Goal: Transaction & Acquisition: Download file/media

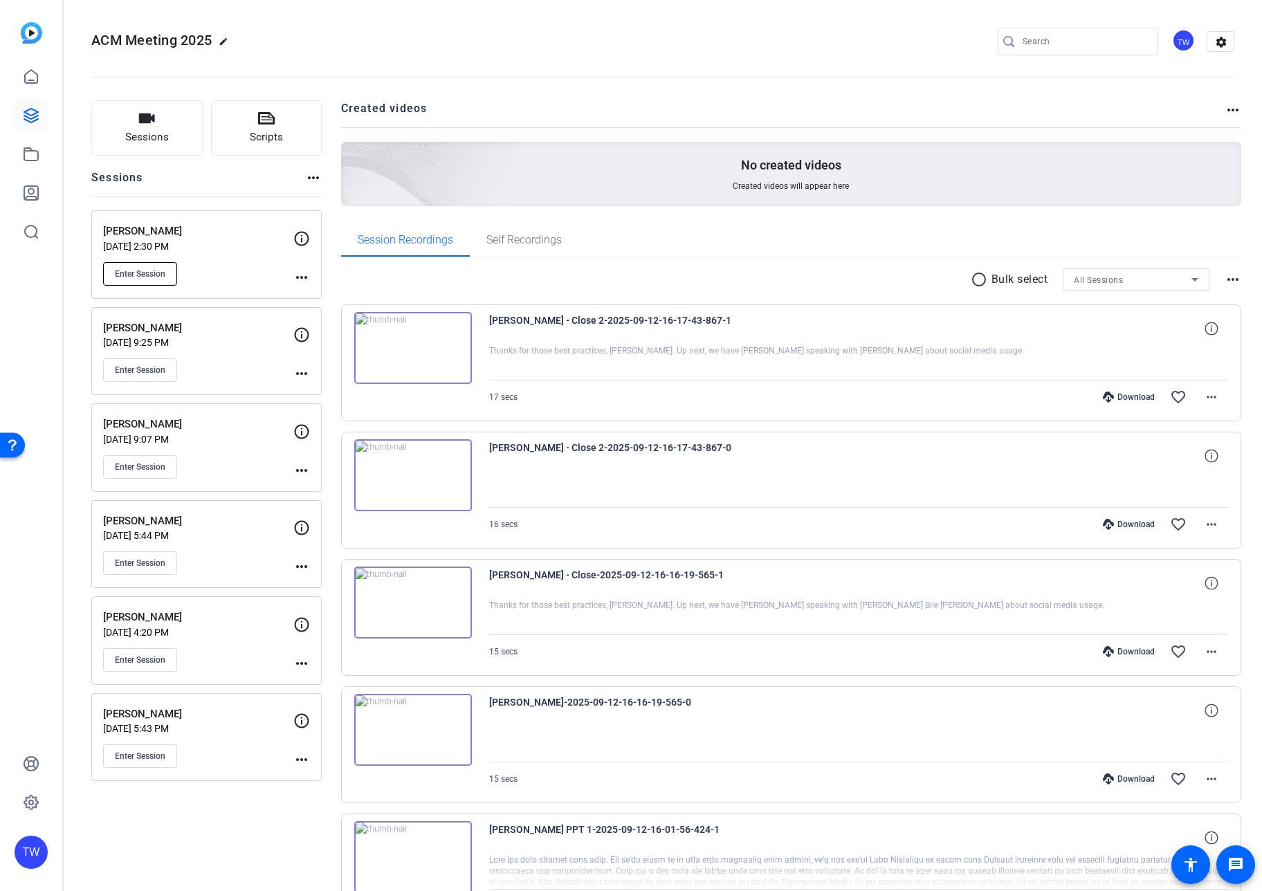
click at [146, 275] on span "Enter Session" at bounding box center [140, 273] width 51 height 11
click at [141, 274] on span "Enter Session" at bounding box center [140, 273] width 51 height 11
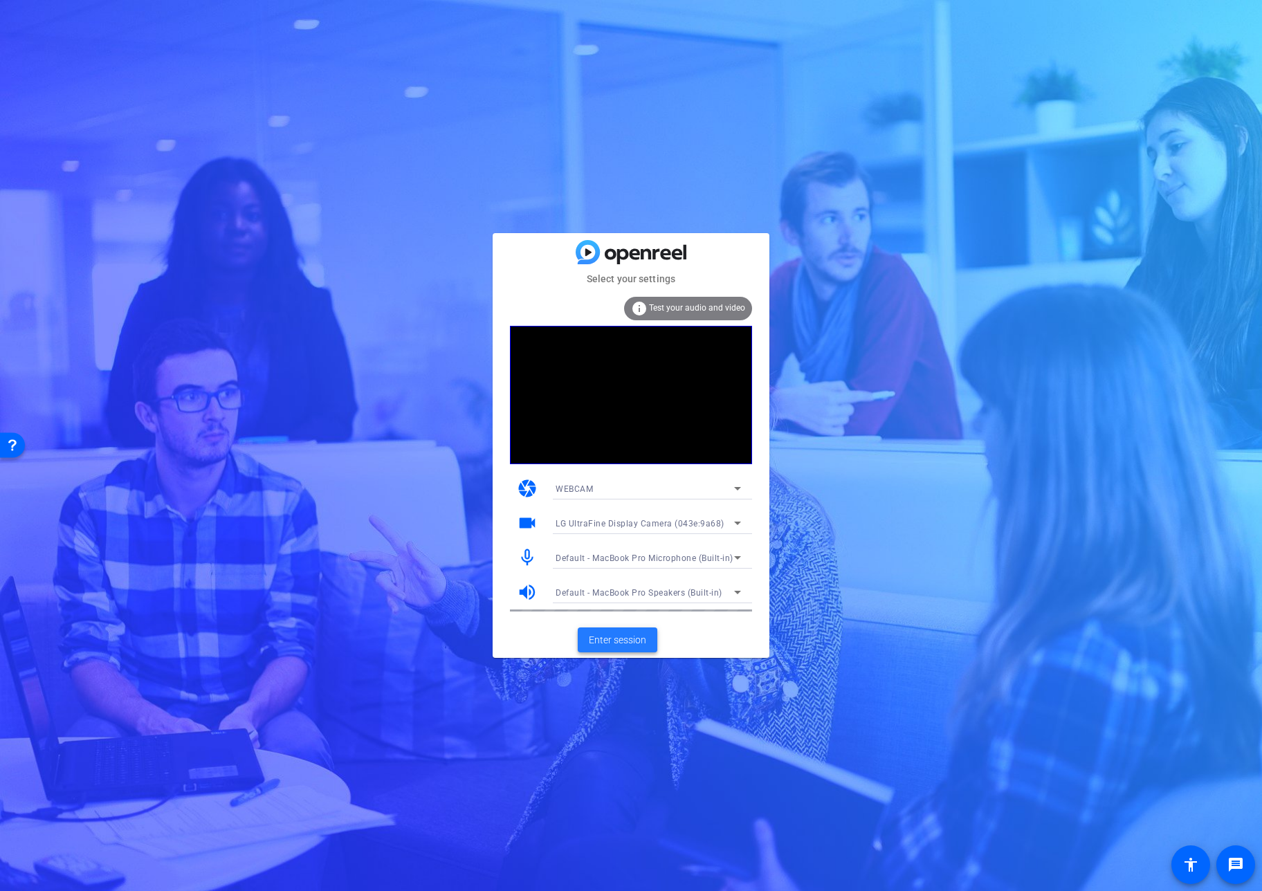
click at [636, 637] on span "Enter session" at bounding box center [617, 640] width 57 height 15
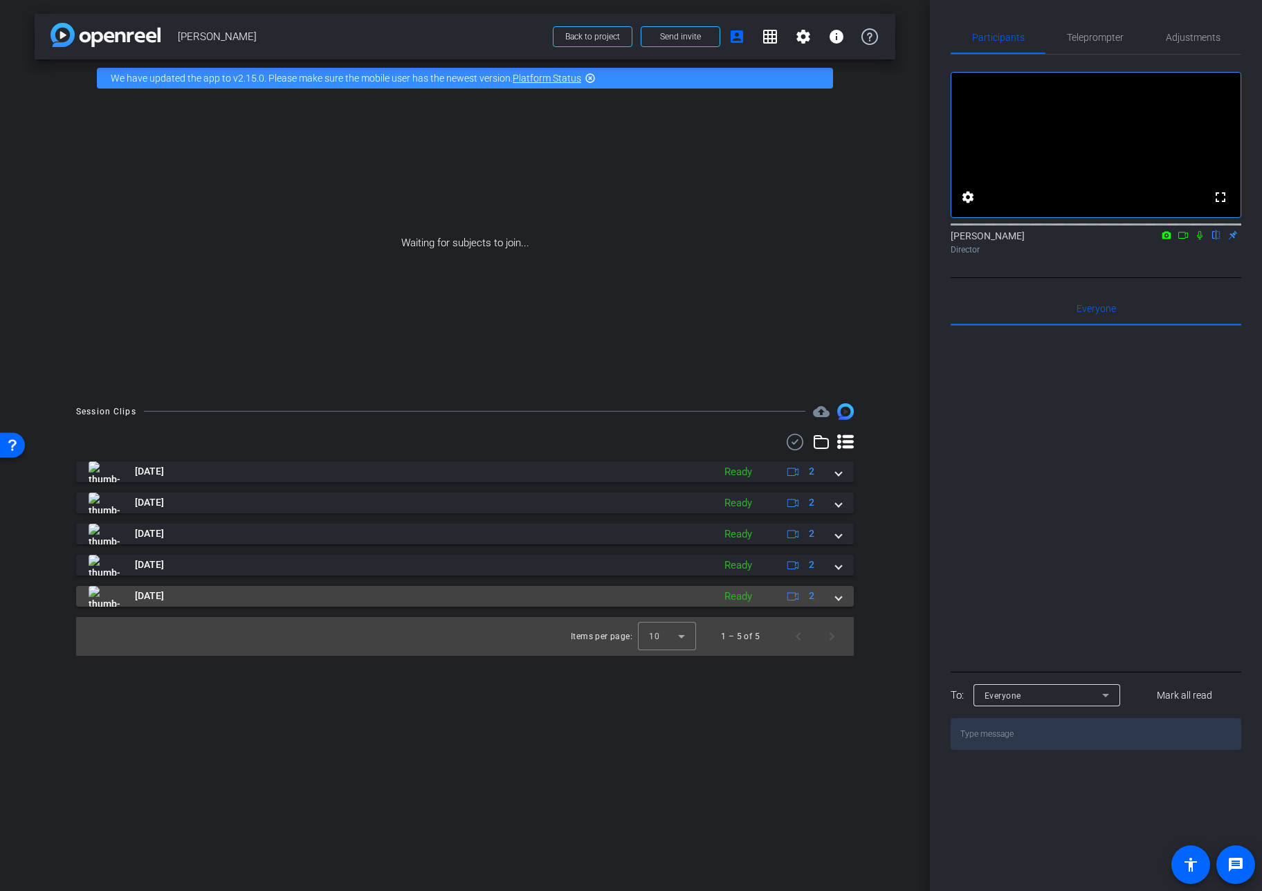
click at [839, 598] on span at bounding box center [839, 596] width 6 height 15
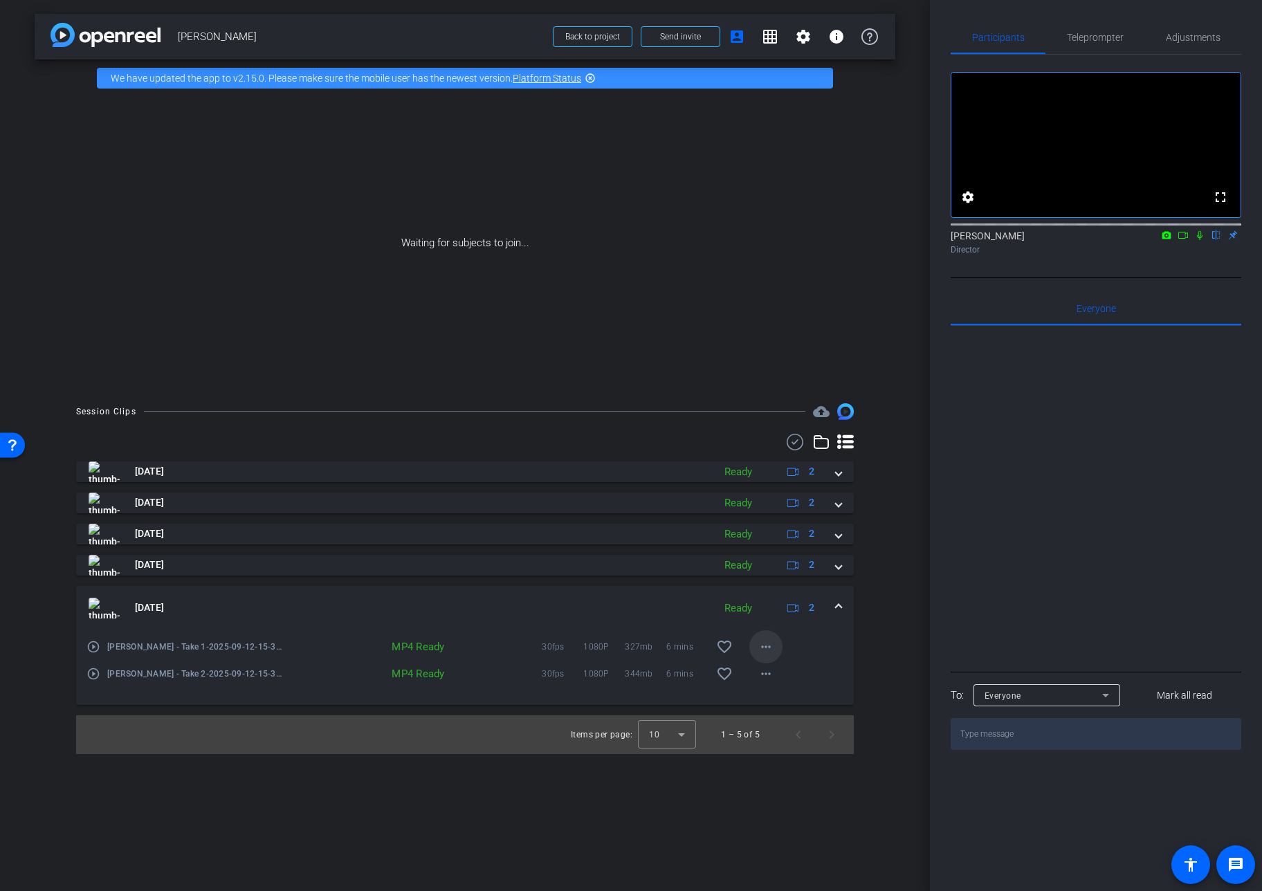
click at [766, 647] on mat-icon "more_horiz" at bounding box center [766, 647] width 17 height 17
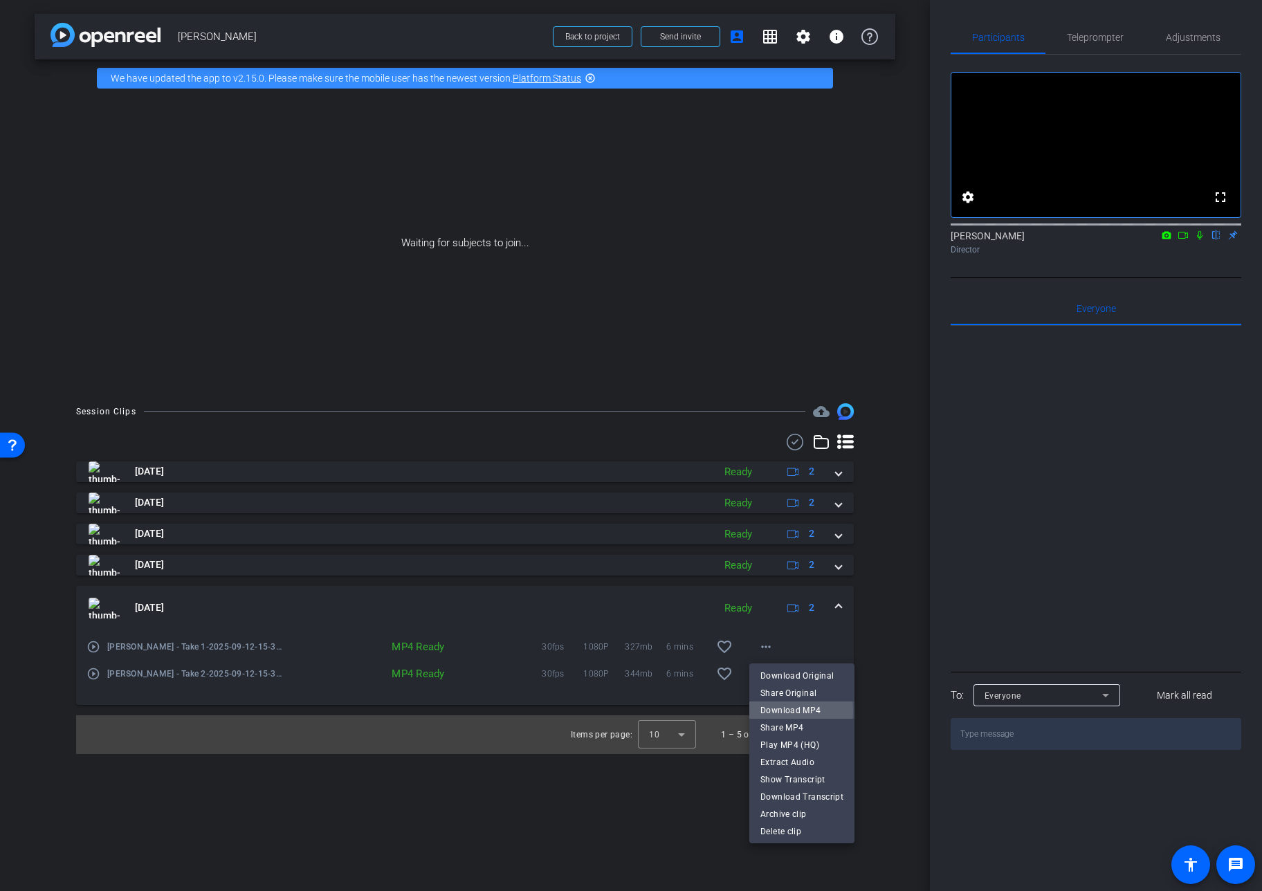
click at [780, 711] on span "Download MP4" at bounding box center [801, 710] width 83 height 17
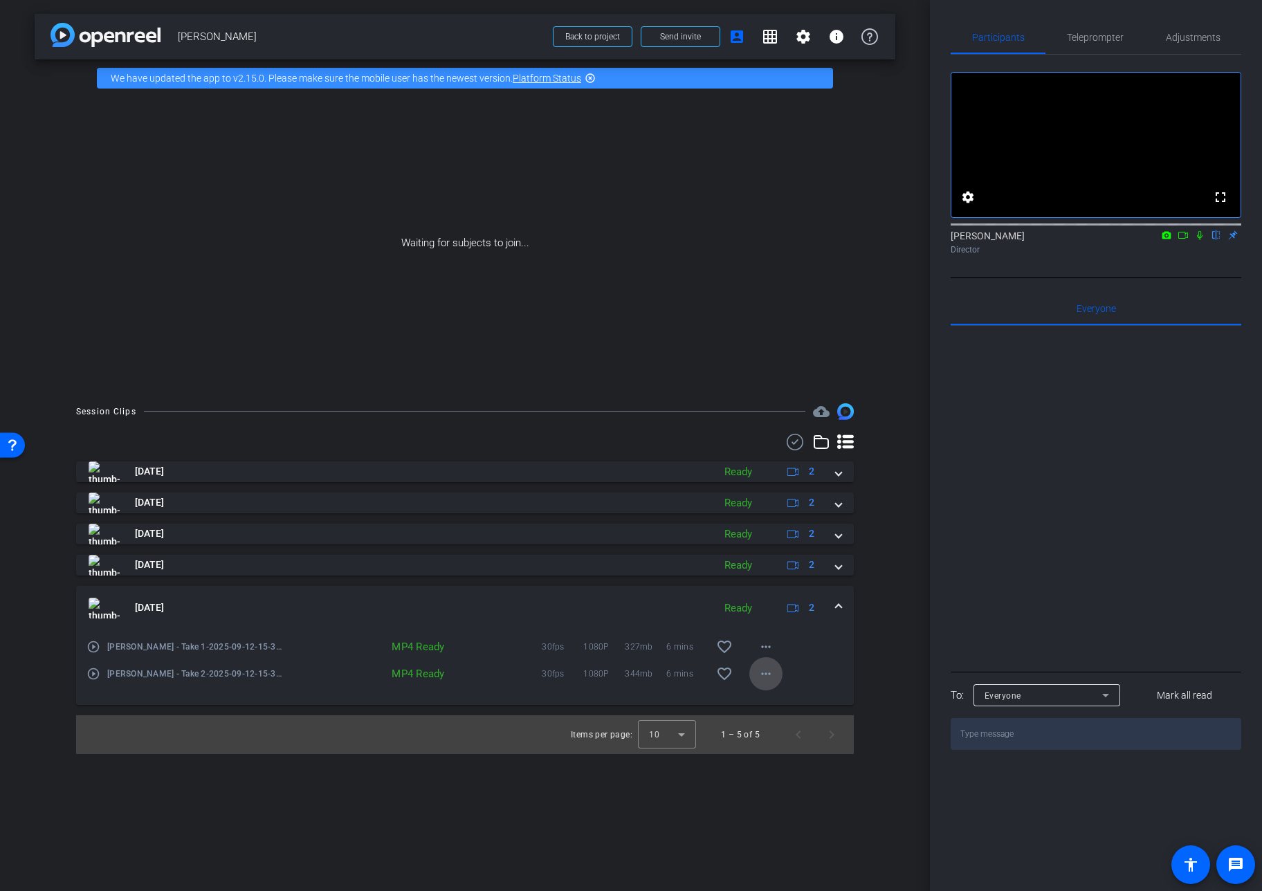
click at [766, 674] on mat-icon "more_horiz" at bounding box center [766, 674] width 17 height 17
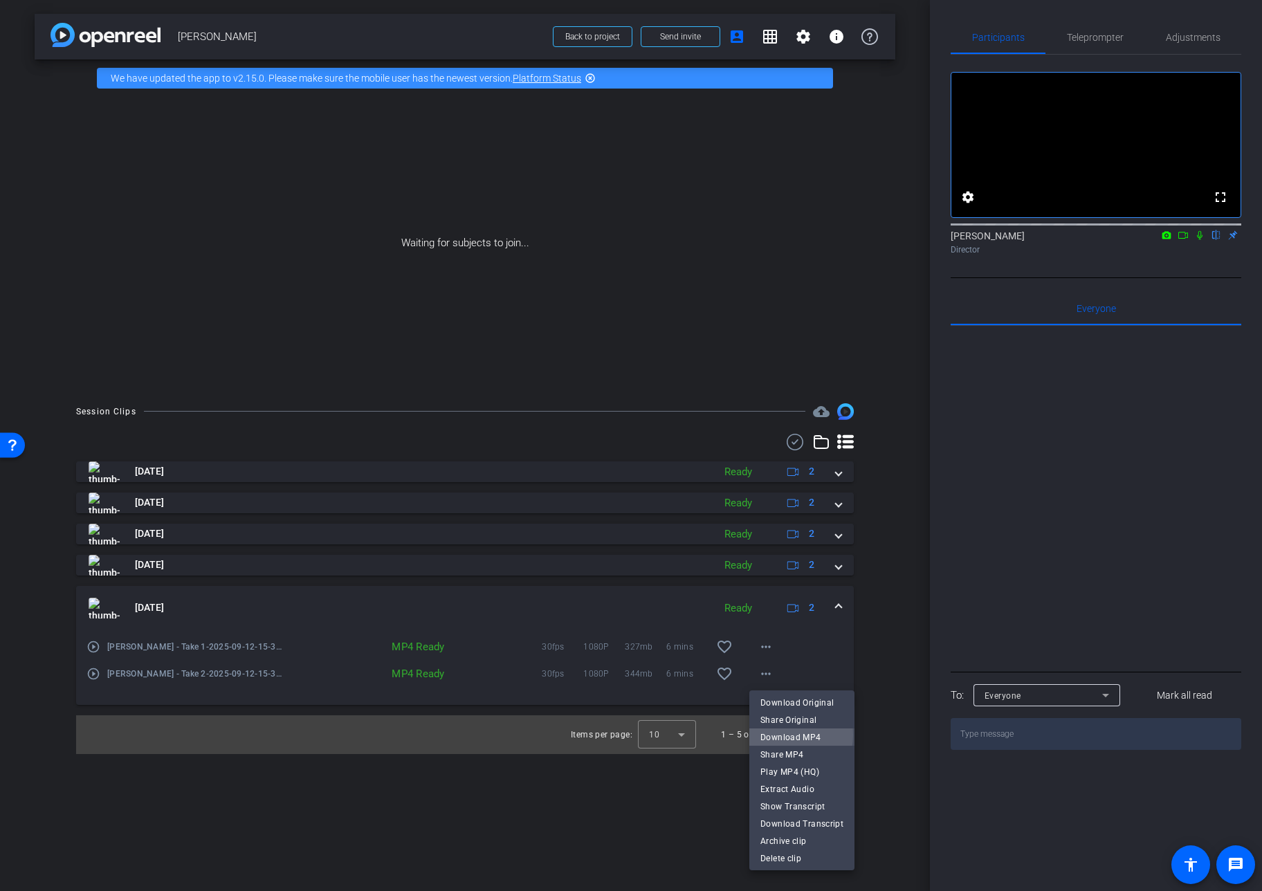
click at [778, 735] on span "Download MP4" at bounding box center [801, 737] width 83 height 17
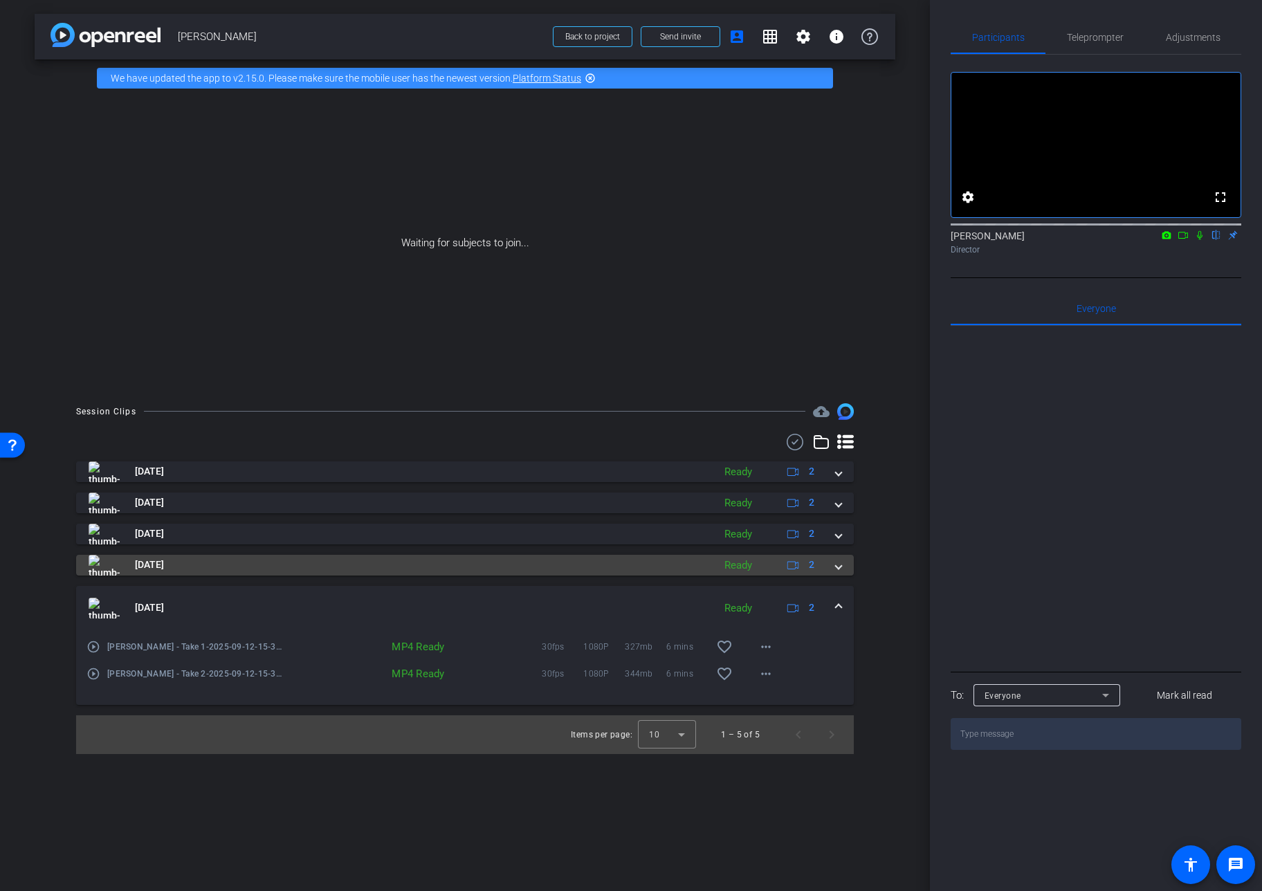
click at [837, 565] on span at bounding box center [839, 565] width 6 height 15
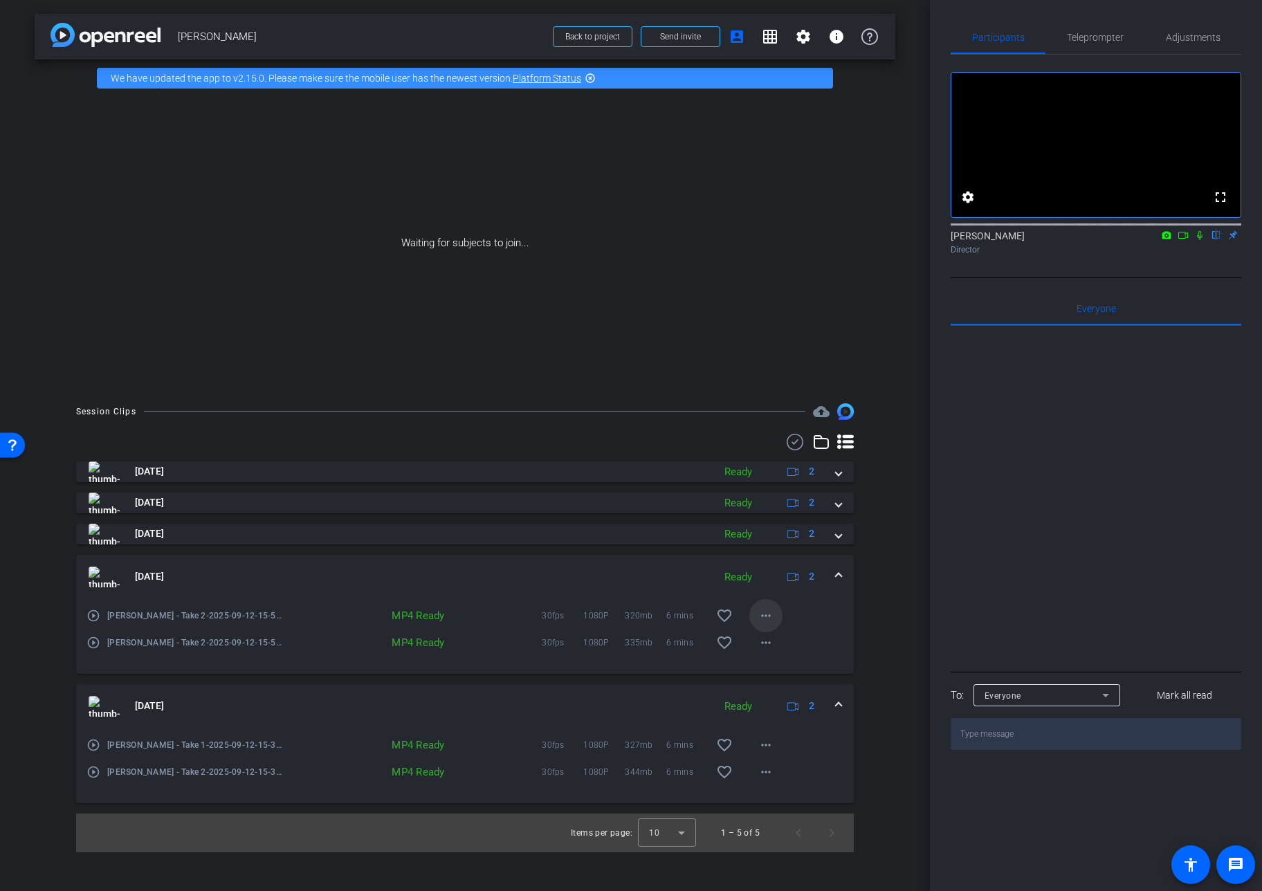
click at [767, 617] on mat-icon "more_horiz" at bounding box center [766, 615] width 17 height 17
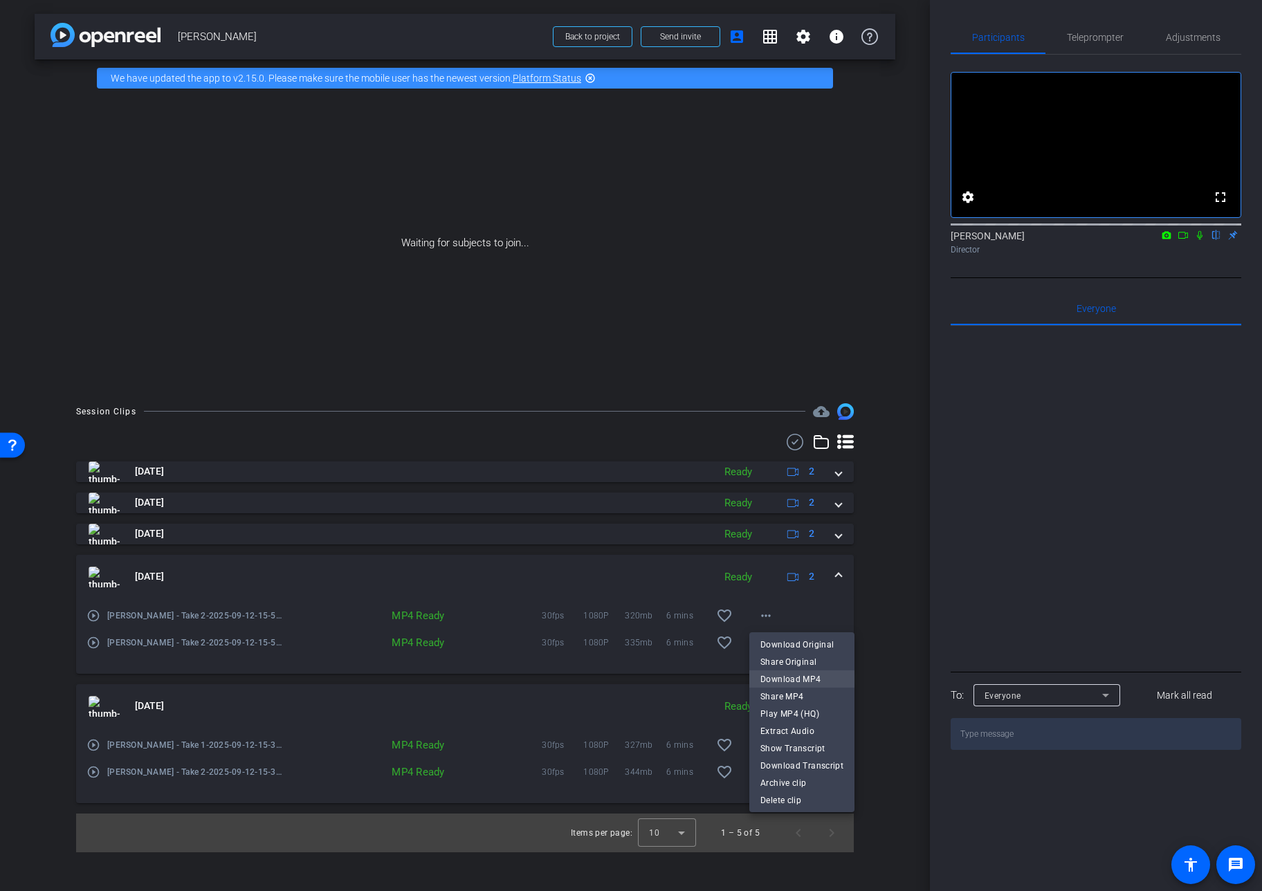
click at [782, 677] on span "Download MP4" at bounding box center [801, 679] width 83 height 17
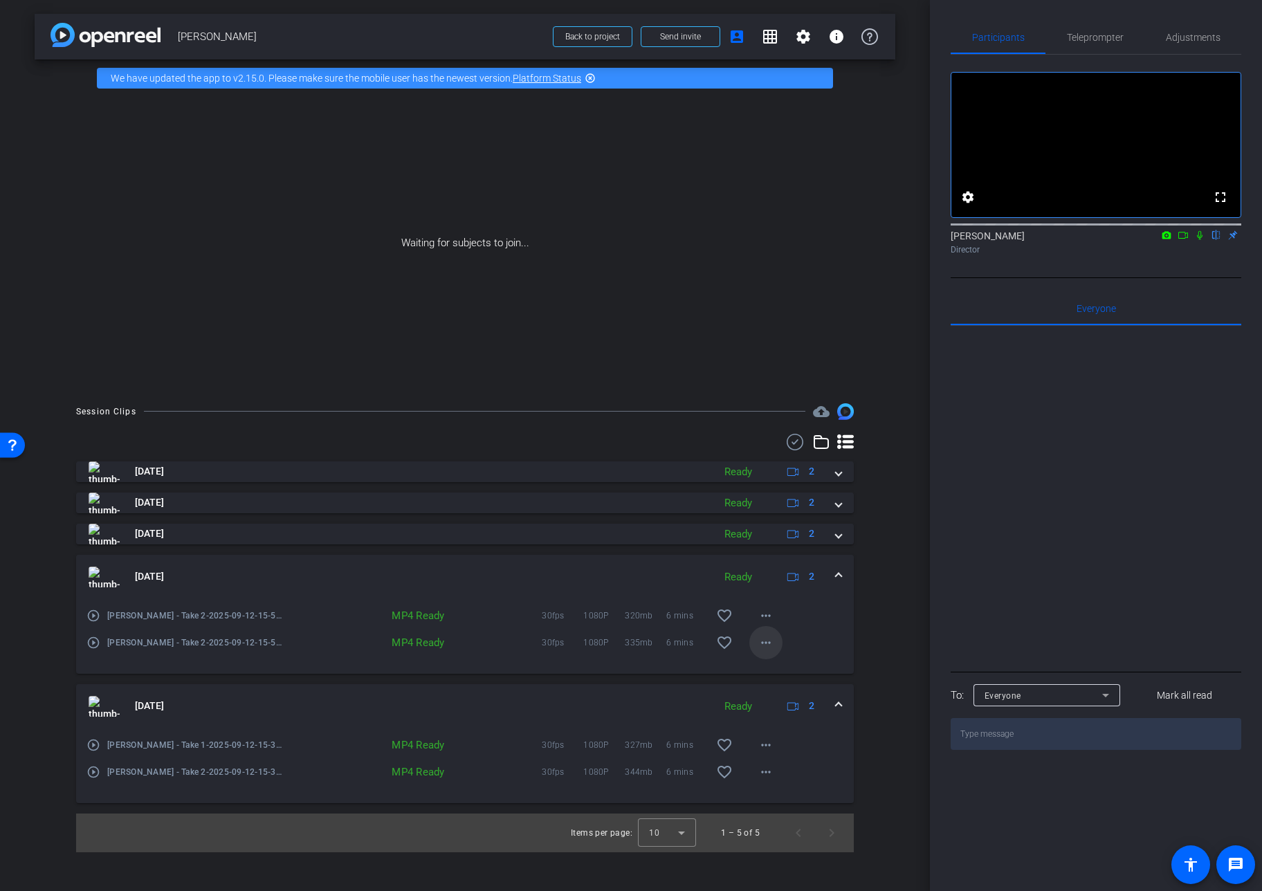
click at [765, 642] on mat-icon "more_horiz" at bounding box center [766, 642] width 17 height 17
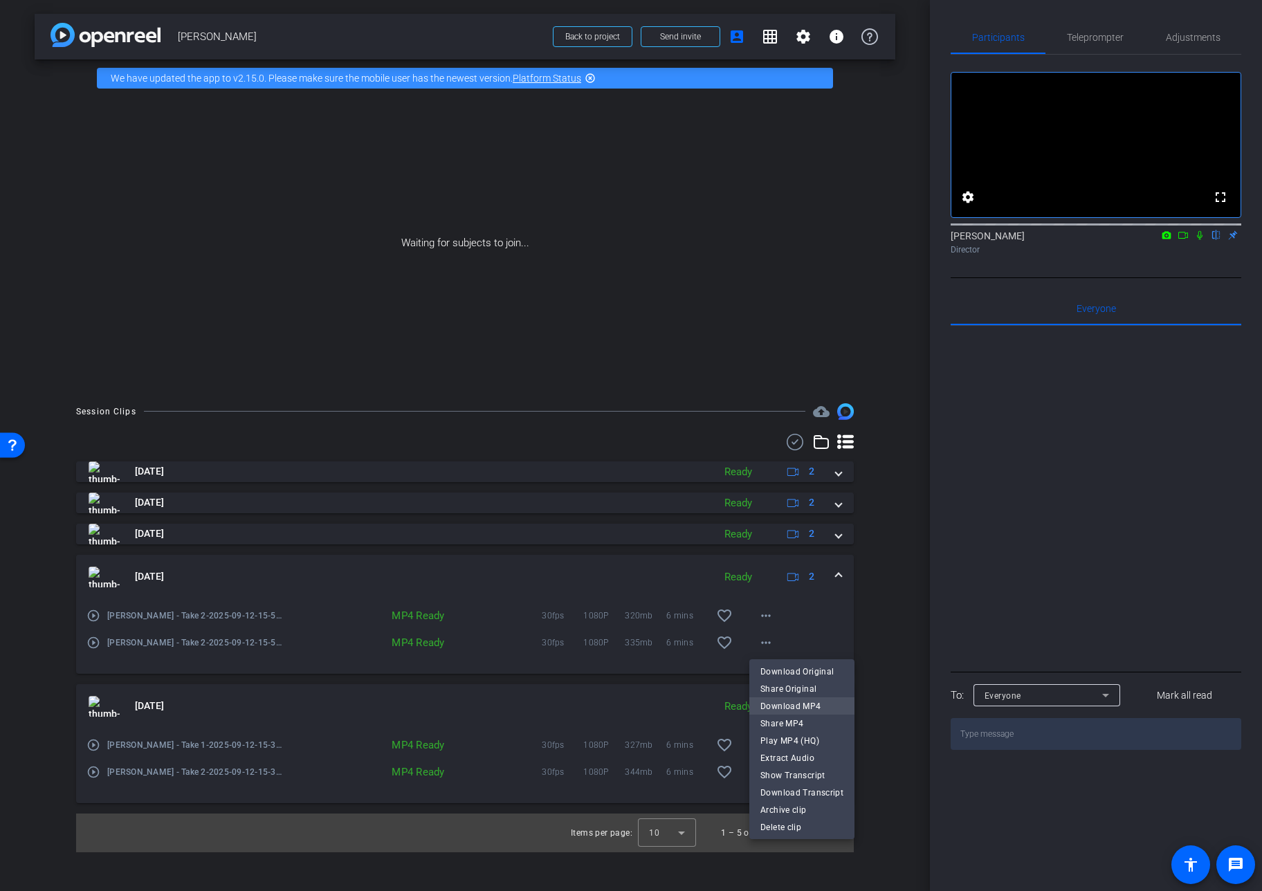
click at [783, 705] on span "Download MP4" at bounding box center [801, 706] width 83 height 17
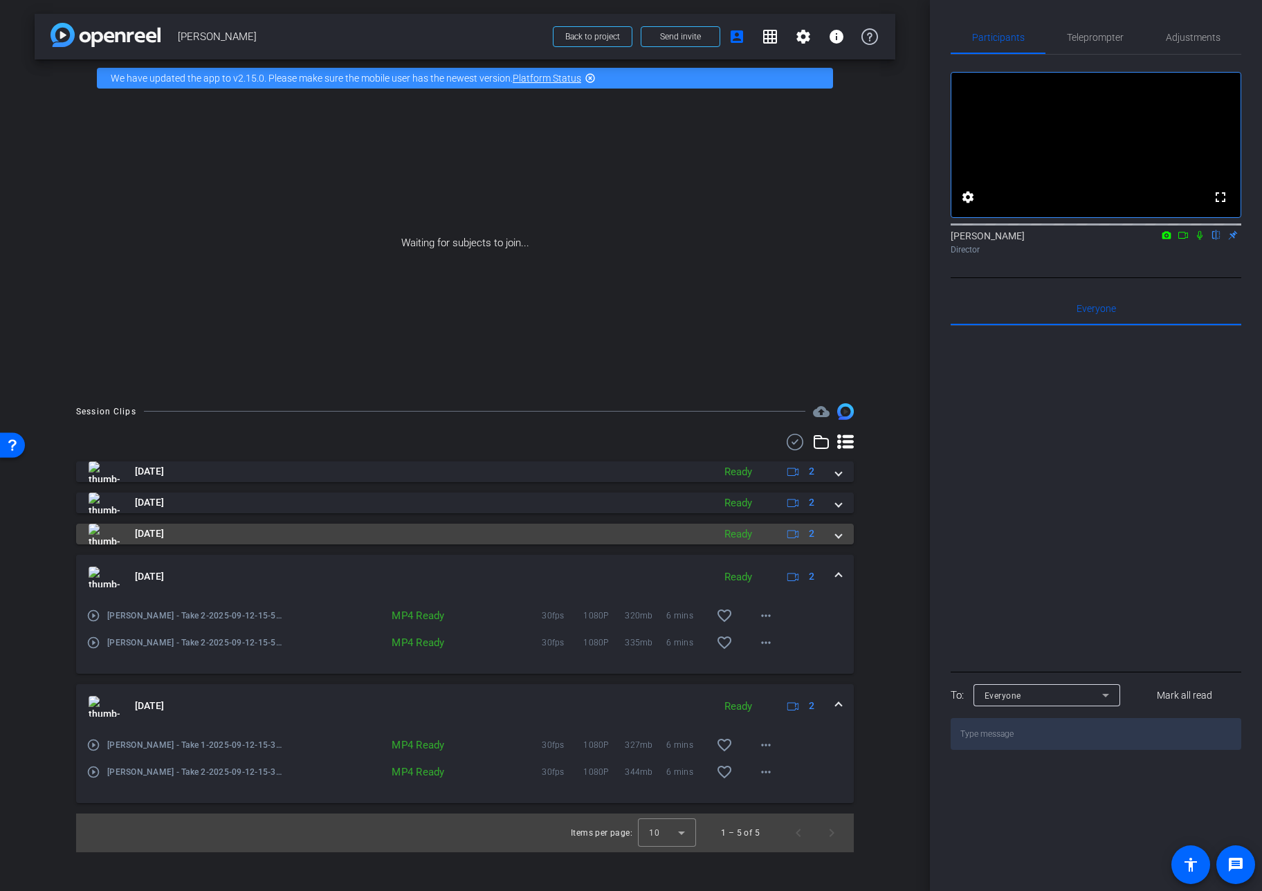
click at [839, 533] on span at bounding box center [839, 534] width 6 height 15
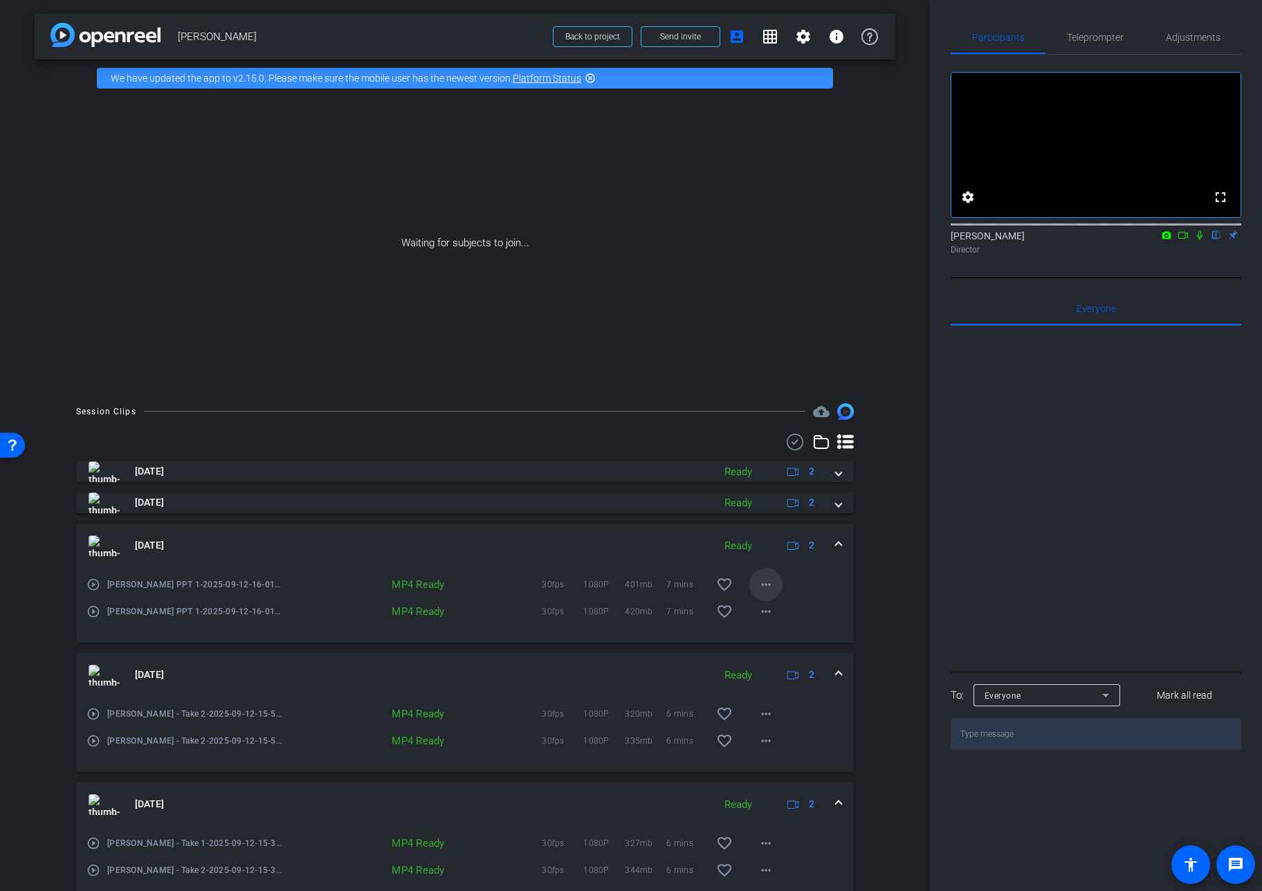
click at [767, 587] on mat-icon "more_horiz" at bounding box center [766, 584] width 17 height 17
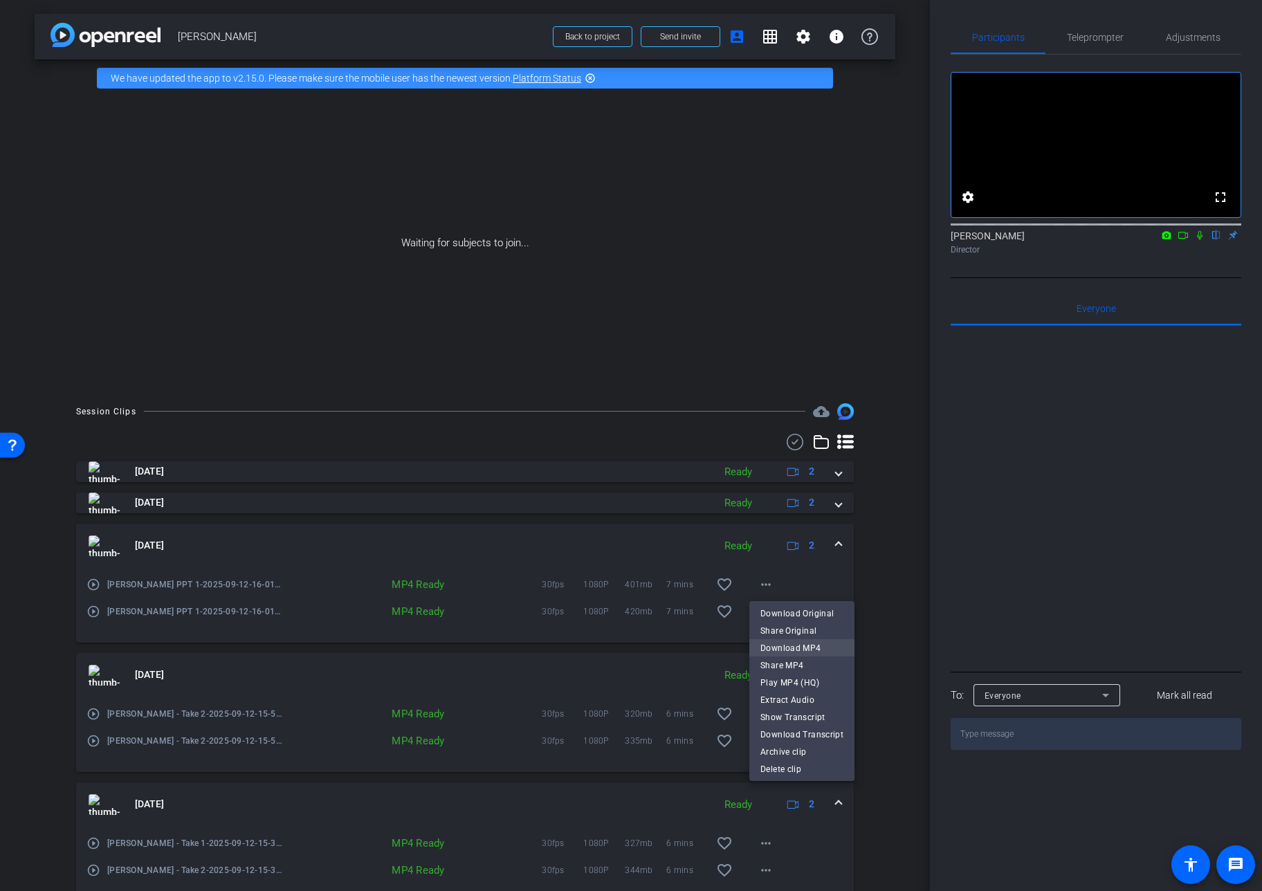
click at [777, 646] on span "Download MP4" at bounding box center [801, 648] width 83 height 17
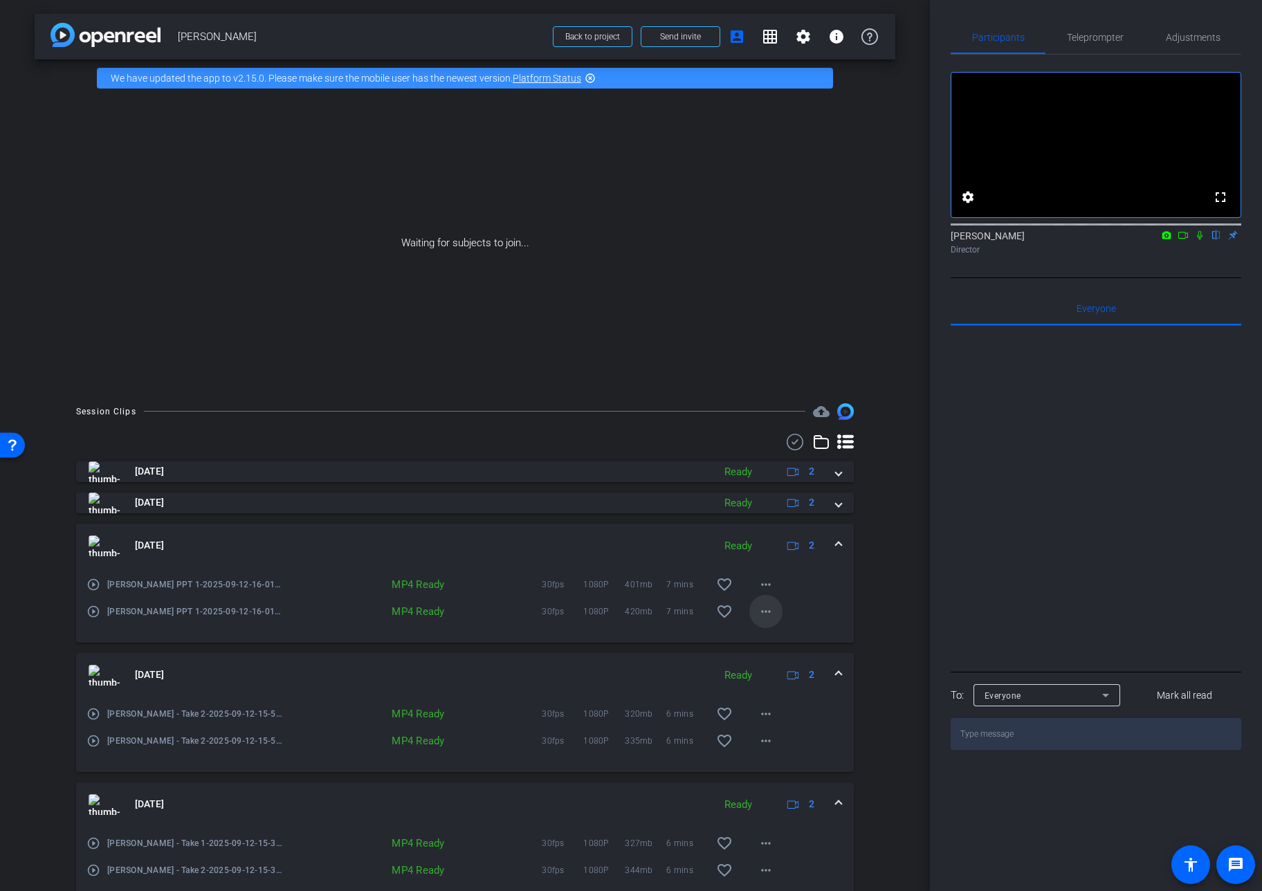
click at [765, 611] on mat-icon "more_horiz" at bounding box center [766, 611] width 17 height 17
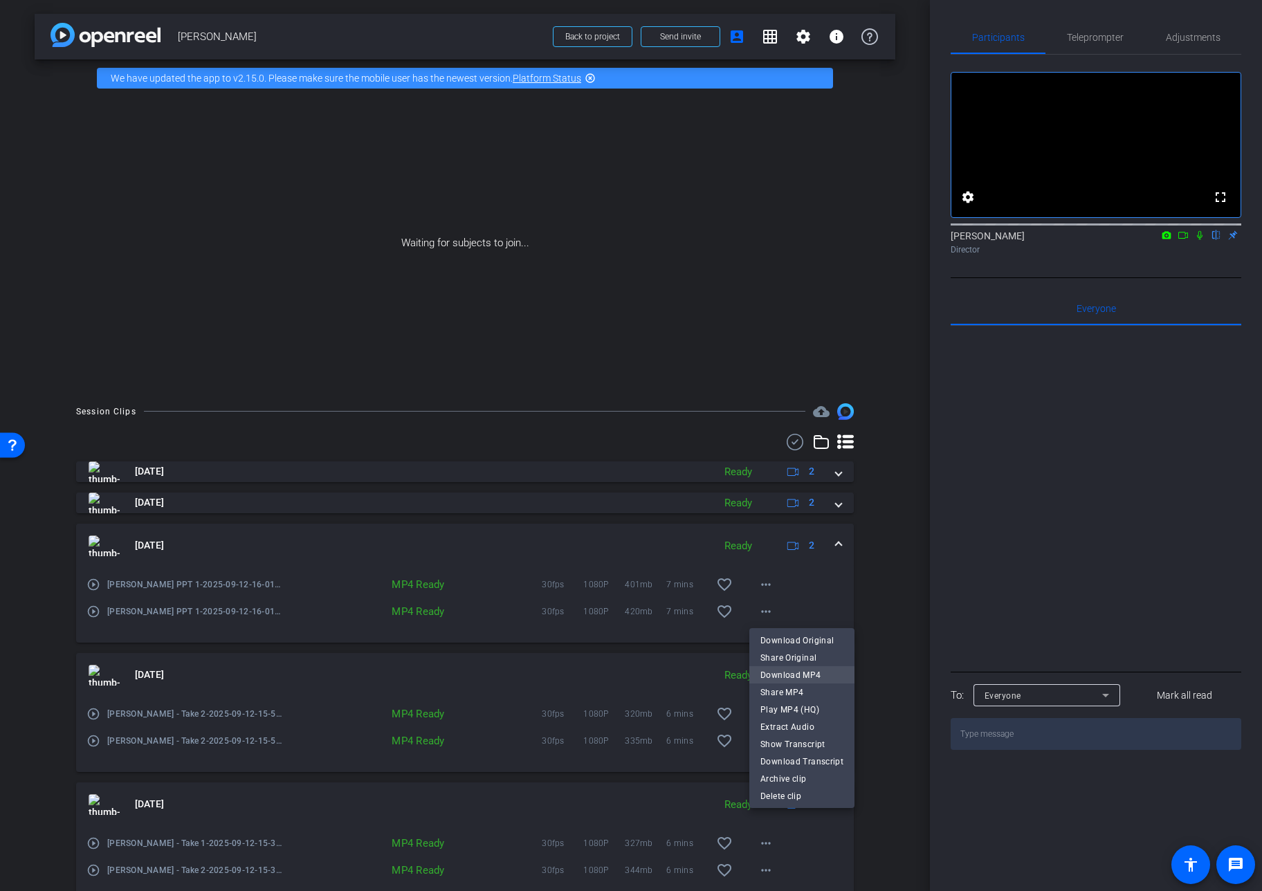
click at [778, 674] on span "Download MP4" at bounding box center [801, 675] width 83 height 17
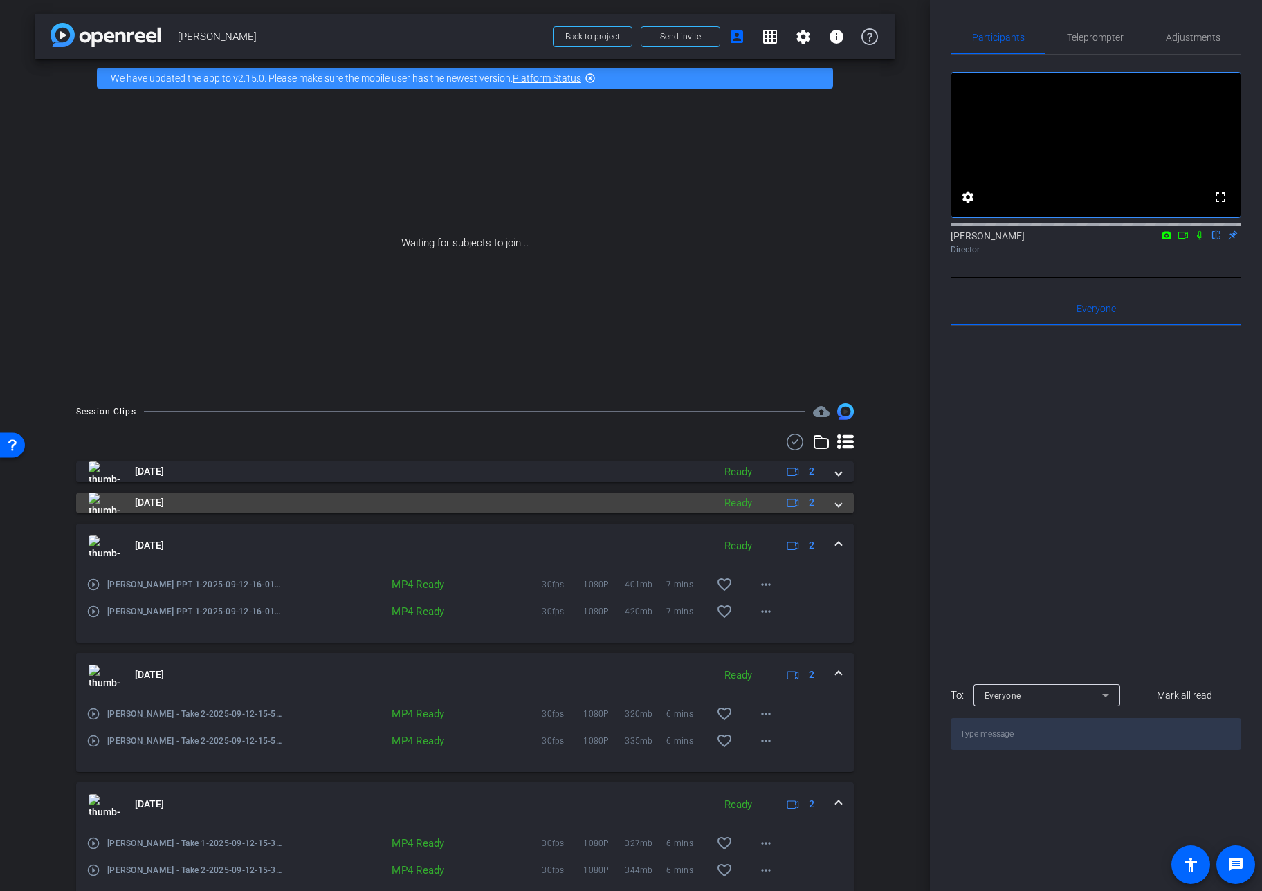
click at [839, 503] on span at bounding box center [839, 502] width 6 height 15
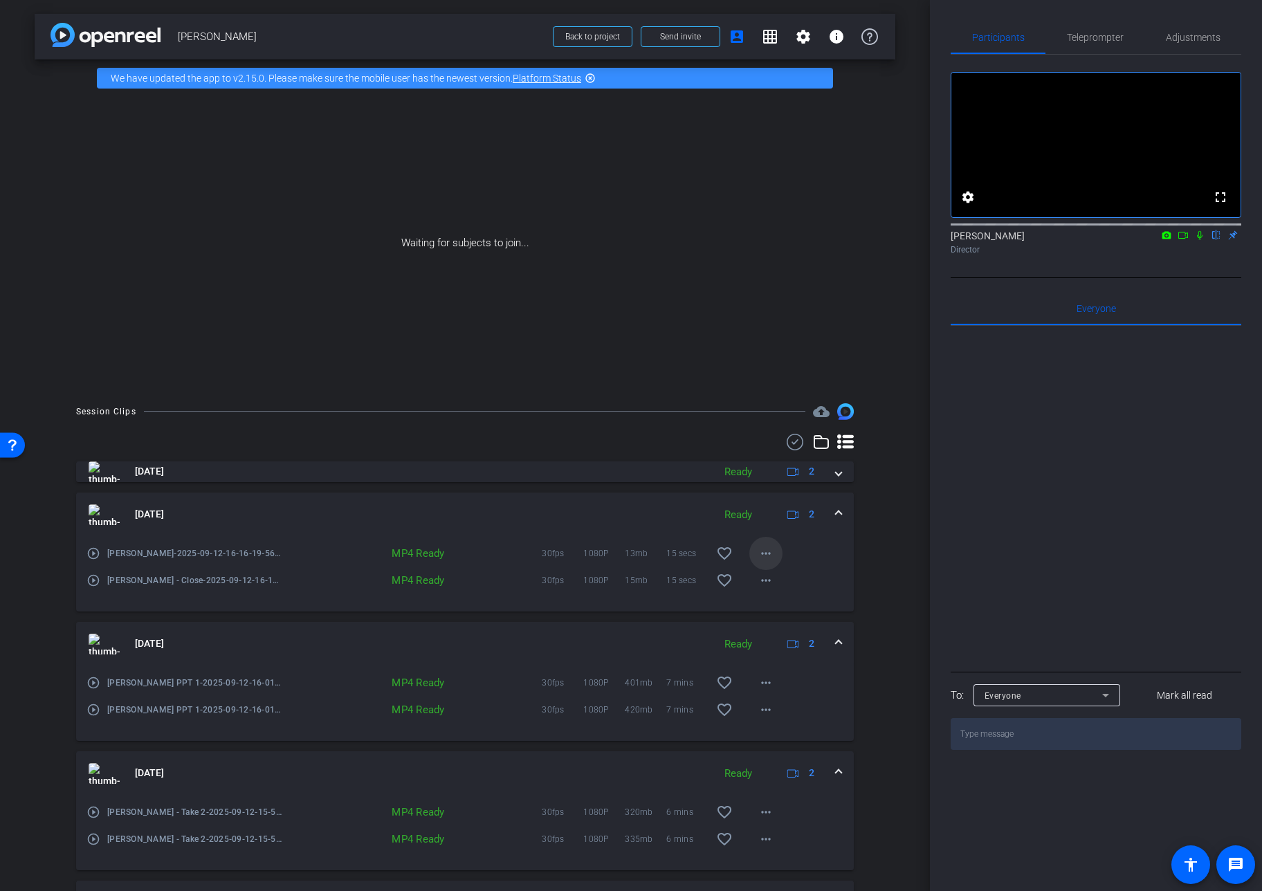
click at [767, 553] on mat-icon "more_horiz" at bounding box center [766, 553] width 17 height 17
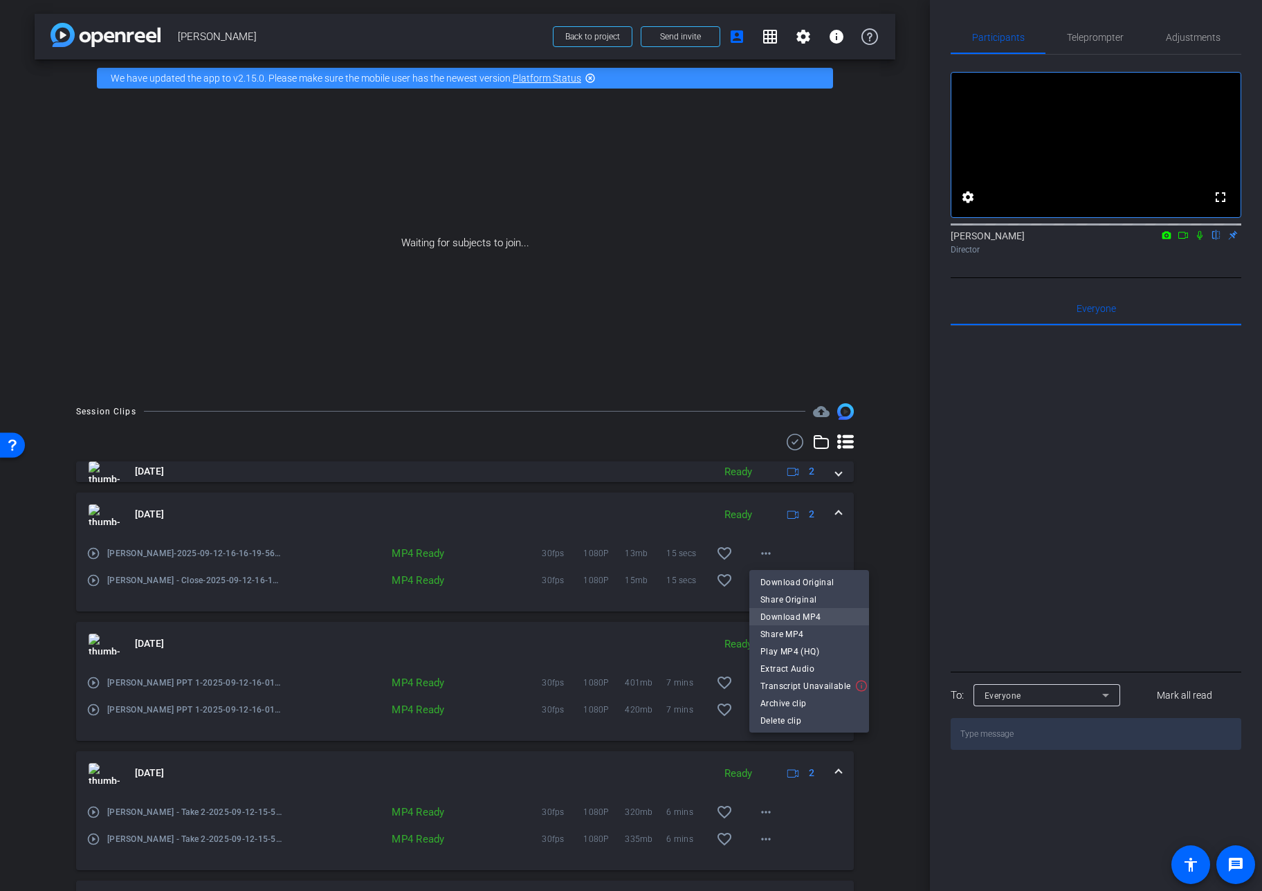
click at [780, 615] on span "Download MP4" at bounding box center [809, 617] width 98 height 17
